Goal: Information Seeking & Learning: Learn about a topic

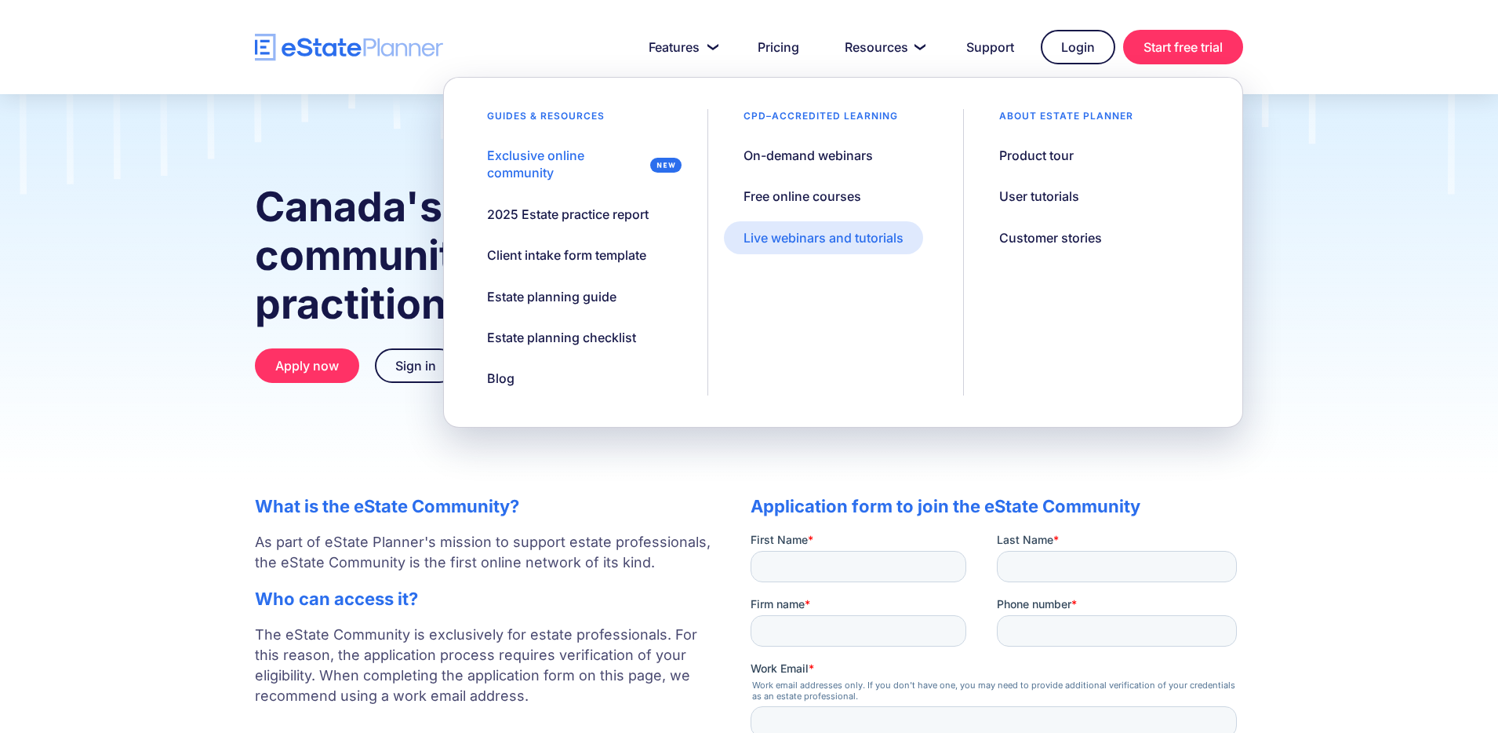
click at [820, 227] on link "Live webinars and tutorials" at bounding box center [823, 237] width 199 height 33
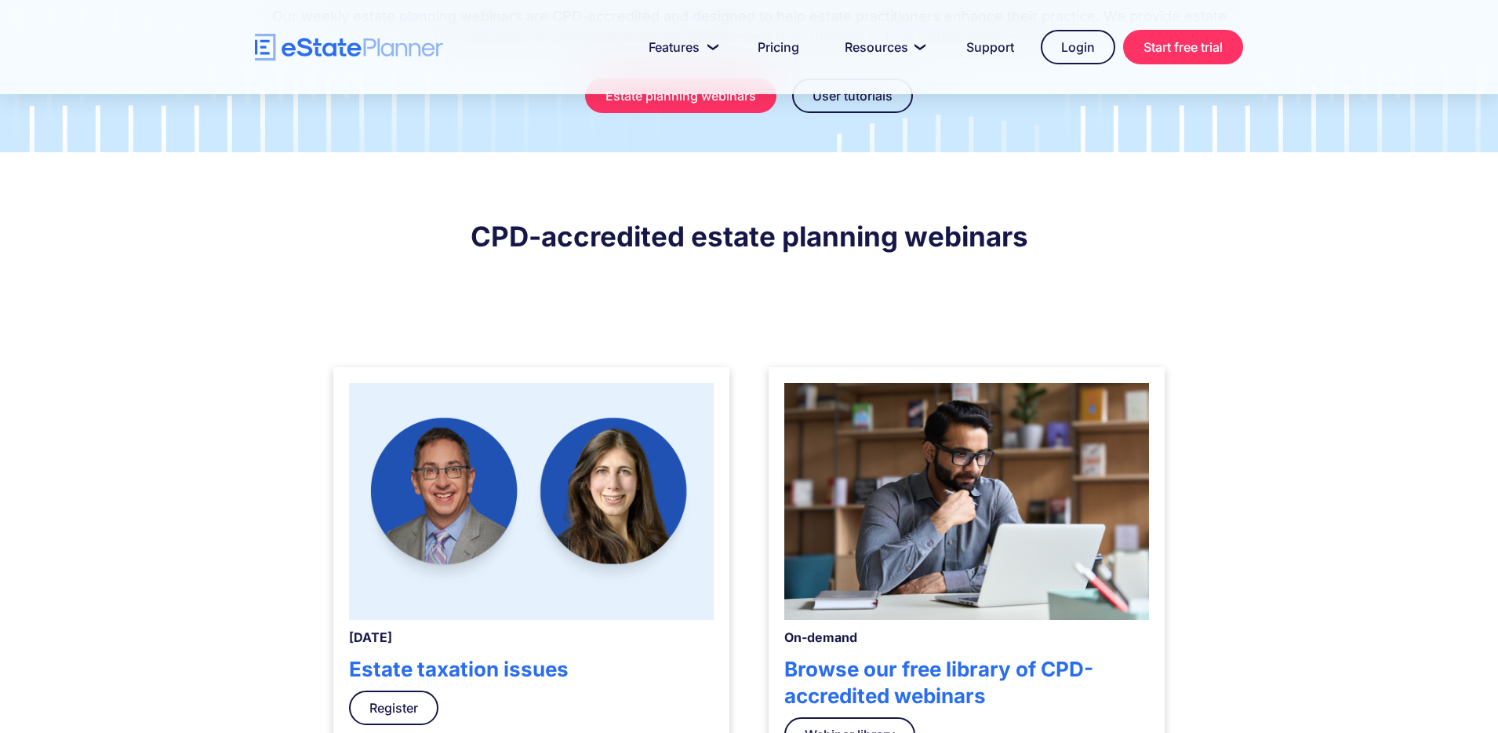
scroll to position [243, 0]
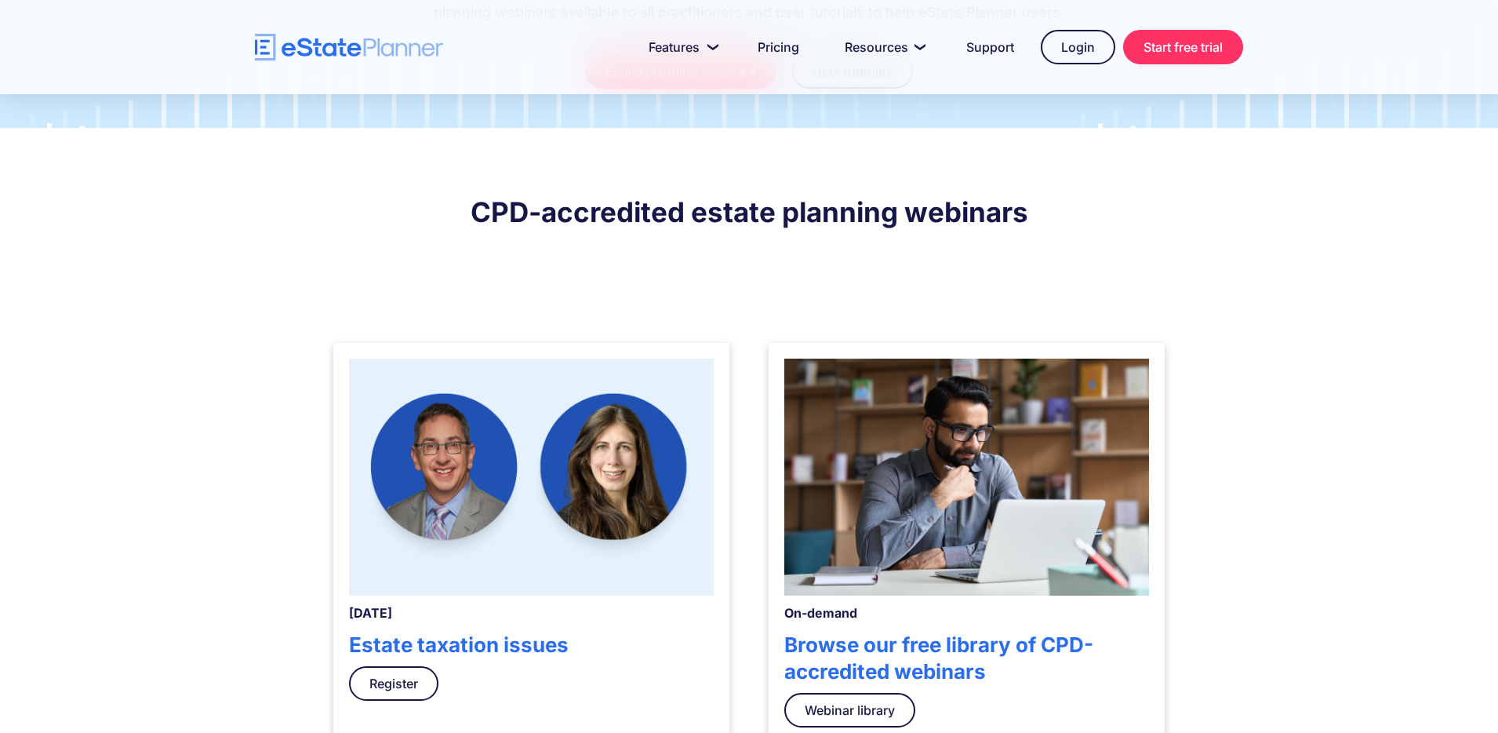
click at [625, 431] on img at bounding box center [531, 476] width 365 height 237
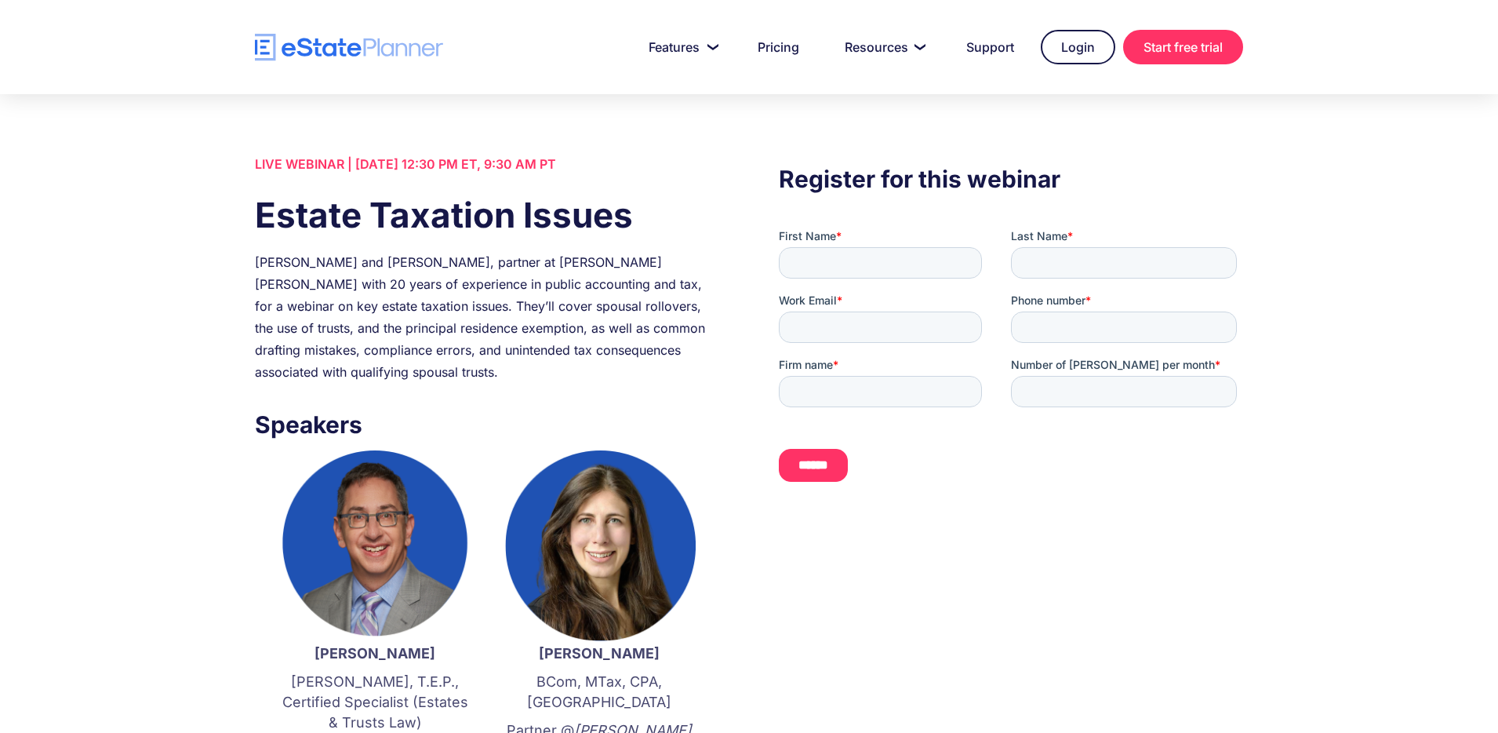
click at [427, 227] on h1 "Estate Taxation Issues" at bounding box center [487, 215] width 464 height 49
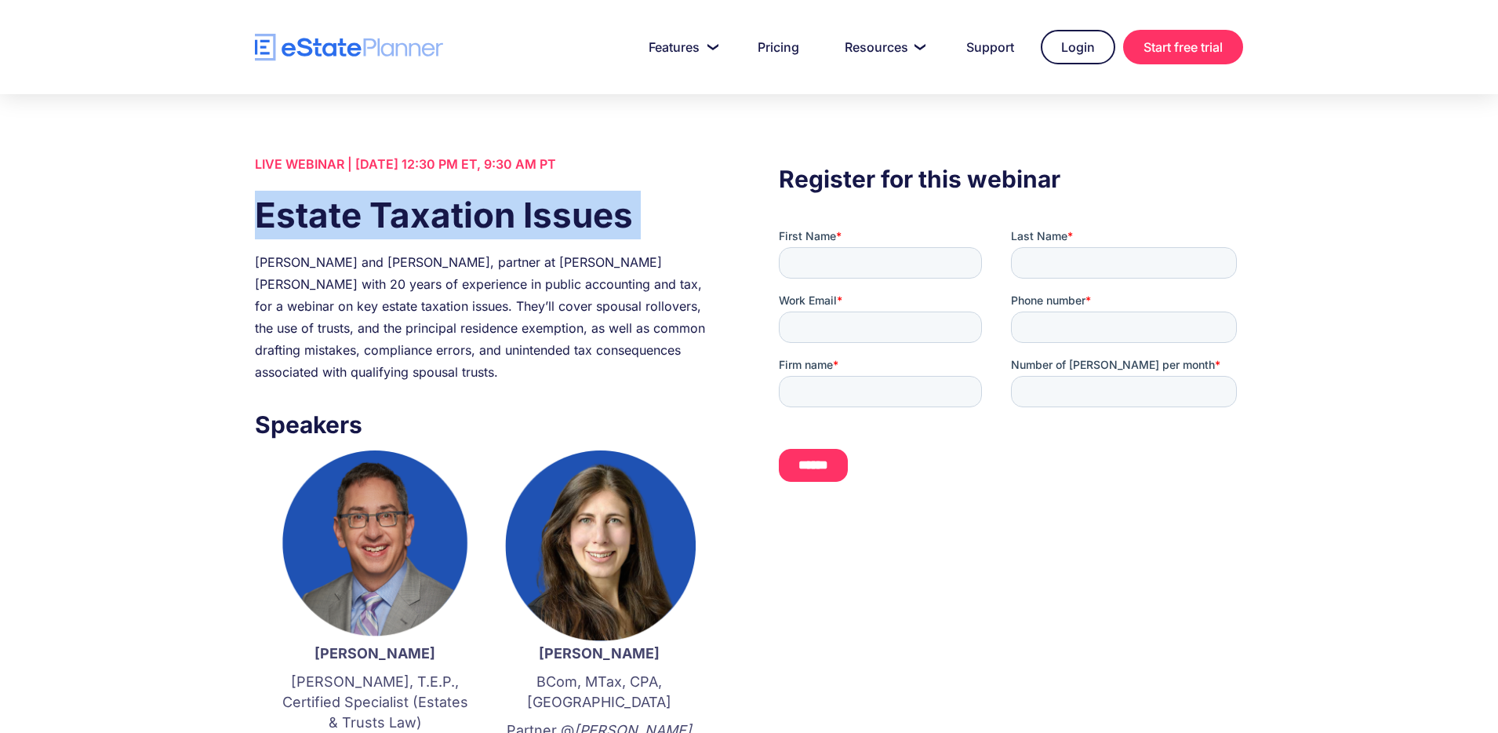
click at [427, 227] on h1 "Estate Taxation Issues" at bounding box center [487, 215] width 464 height 49
copy h1 "Estate Taxation Issues"
